Goal: Obtain resource: Download file/media

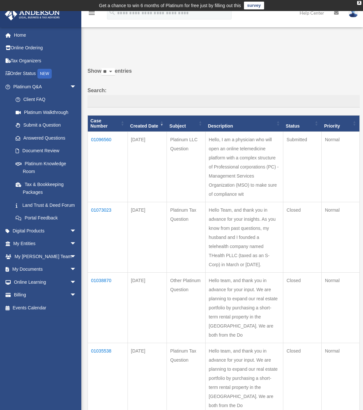
drag, startPoint x: 220, startPoint y: 132, endPoint x: 258, endPoint y: 214, distance: 90.7
click at [258, 202] on td "Hello, I am a physician who will open an online telemedicine platform with a co…" at bounding box center [244, 167] width 78 height 71
drag, startPoint x: 257, startPoint y: 219, endPoint x: 223, endPoint y: 130, distance: 94.6
click at [223, 132] on td "Hello, I am a physician who will open an online telemedicine platform with a co…" at bounding box center [244, 167] width 78 height 71
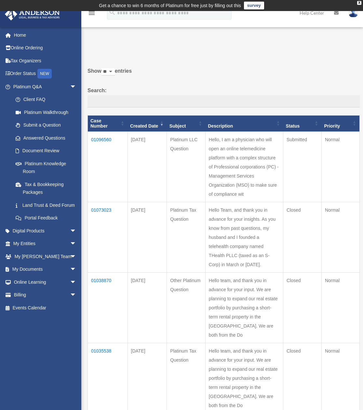
click at [233, 140] on td "Hello, I am a physician who will open an online telemedicine platform with a co…" at bounding box center [244, 167] width 78 height 71
drag, startPoint x: 260, startPoint y: 218, endPoint x: 225, endPoint y: 132, distance: 92.4
click at [225, 132] on td "Hello, I am a physician who will open an online telemedicine platform with a co…" at bounding box center [244, 167] width 78 height 71
click at [264, 202] on td "Hello, I am a physician who will open an online telemedicine platform with a co…" at bounding box center [244, 167] width 78 height 71
drag, startPoint x: 261, startPoint y: 216, endPoint x: 221, endPoint y: 132, distance: 93.3
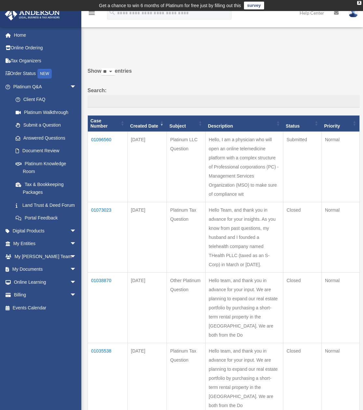
click at [221, 132] on td "Hello, I am a physician who will open an online telemedicine platform with a co…" at bounding box center [244, 167] width 78 height 71
click at [235, 142] on td "Hello, I am a physician who will open an online telemedicine platform with a co…" at bounding box center [244, 167] width 78 height 71
drag, startPoint x: 257, startPoint y: 217, endPoint x: 220, endPoint y: 132, distance: 92.4
click at [220, 132] on td "Hello, I am a physician who will open an online telemedicine platform with a co…" at bounding box center [244, 167] width 78 height 71
click at [235, 139] on td "Hello, I am a physician who will open an online telemedicine platform with a co…" at bounding box center [244, 167] width 78 height 71
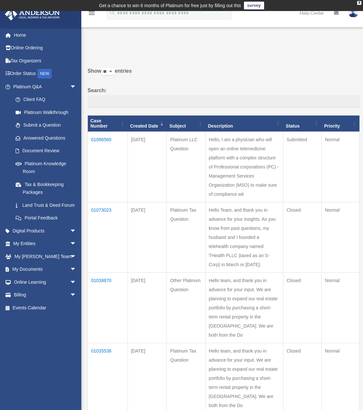
drag, startPoint x: 258, startPoint y: 215, endPoint x: 215, endPoint y: 149, distance: 79.5
click at [215, 149] on tr "01096560 Sep 03, 2025 Platinum LLC Question Hello, I am a physician who will op…" at bounding box center [224, 167] width 272 height 71
click at [231, 147] on td "Hello, I am a physician who will open an online telemedicine platform with a co…" at bounding box center [244, 167] width 78 height 71
click at [259, 202] on td "Hello, I am a physician who will open an online telemedicine platform with a co…" at bounding box center [244, 167] width 78 height 71
click at [261, 202] on td "Hello, I am a physician who will open an online telemedicine platform with a co…" at bounding box center [244, 167] width 78 height 71
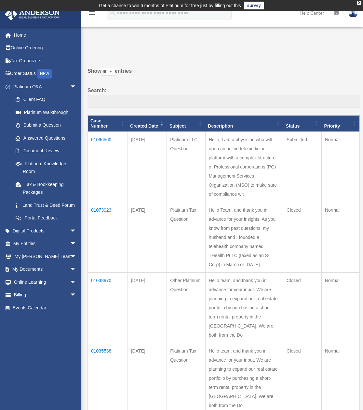
drag, startPoint x: 262, startPoint y: 215, endPoint x: 261, endPoint y: 188, distance: 27.6
click at [262, 202] on td "Hello, I am a physician who will open an online telemedicine platform with a co…" at bounding box center [244, 167] width 78 height 71
click at [242, 183] on td "Hello, I am a physician who will open an online telemedicine platform with a co…" at bounding box center [244, 167] width 78 height 71
click at [248, 202] on td "Hello, I am a physician who will open an online telemedicine platform with a co…" at bounding box center [244, 167] width 78 height 71
drag, startPoint x: 256, startPoint y: 213, endPoint x: 223, endPoint y: 130, distance: 89.1
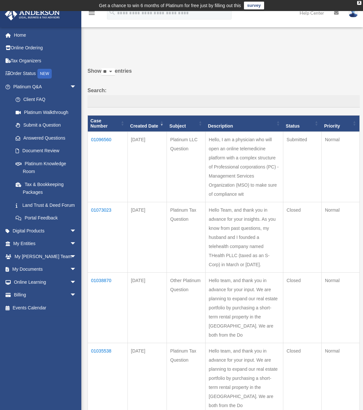
click at [223, 132] on td "Hello, I am a physician who will open an online telemedicine platform with a co…" at bounding box center [244, 167] width 78 height 71
click at [235, 143] on td "Hello, I am a physician who will open an online telemedicine platform with a co…" at bounding box center [244, 167] width 78 height 71
click at [41, 276] on link "My Documents arrow_drop_down" at bounding box center [46, 269] width 82 height 13
click at [71, 275] on span "arrow_drop_down" at bounding box center [76, 269] width 13 height 13
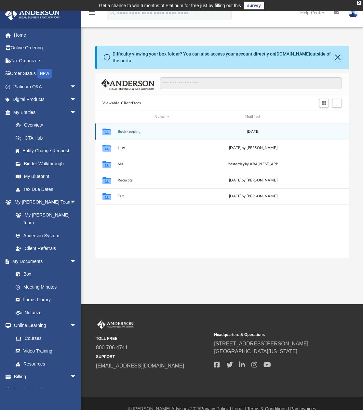
scroll to position [143, 249]
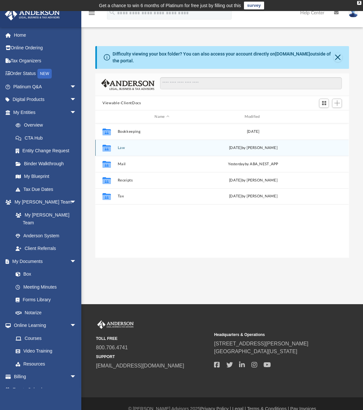
click at [125, 150] on div "Collaborated Folder Law [DATE] by [PERSON_NAME]" at bounding box center [221, 148] width 253 height 16
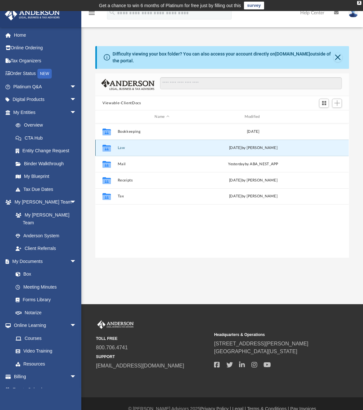
click at [125, 150] on div "Collaborated Folder Law [DATE] by [PERSON_NAME]" at bounding box center [221, 148] width 253 height 16
click at [122, 148] on button "Law" at bounding box center [162, 148] width 88 height 4
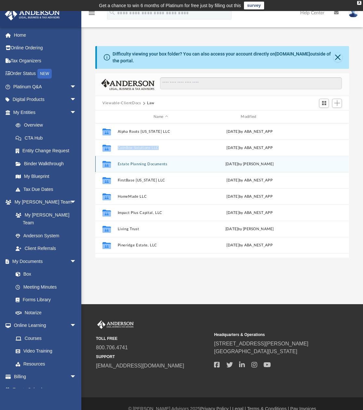
click at [147, 164] on button "Estate Planning Documents" at bounding box center [161, 164] width 86 height 4
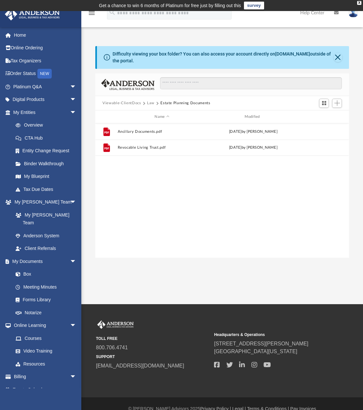
click at [146, 165] on div "File Ancillary Documents.pdf [DATE] by [PERSON_NAME] File Revocable Living Trus…" at bounding box center [221, 190] width 253 height 135
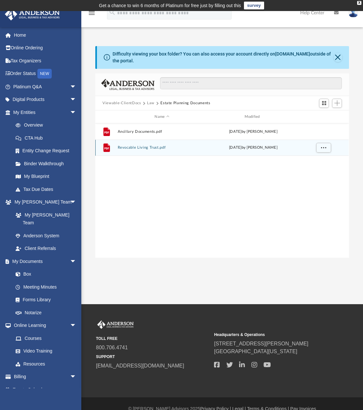
click at [148, 146] on button "Revocable Living Trust.pdf" at bounding box center [162, 148] width 88 height 4
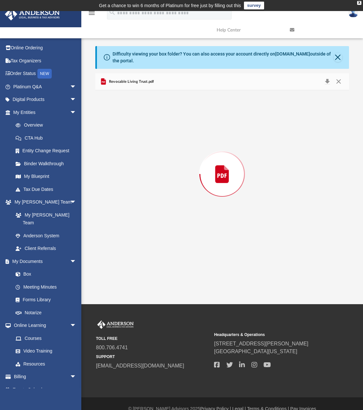
click at [148, 146] on div "Preview" at bounding box center [221, 174] width 253 height 168
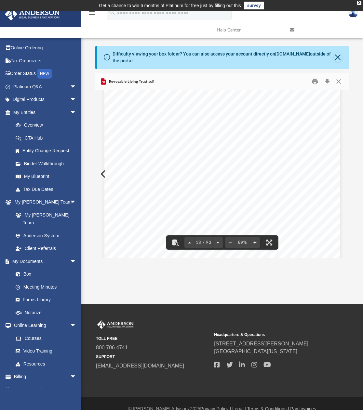
scroll to position [5353, 0]
